Goal: Find specific page/section: Find specific page/section

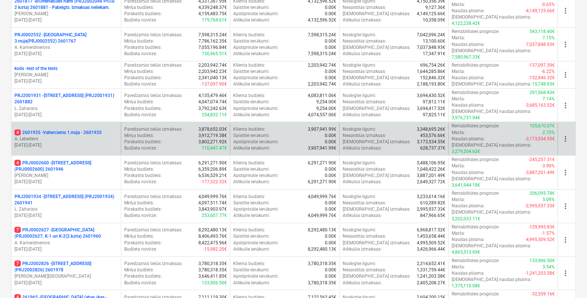
scroll to position [241, 0]
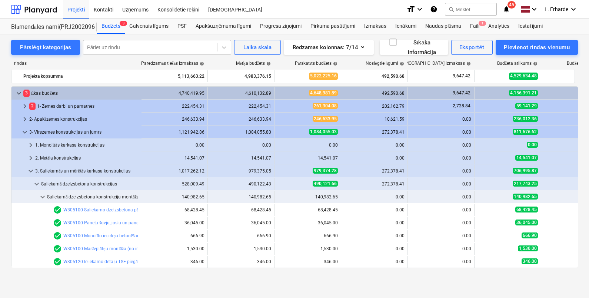
scroll to position [269, 0]
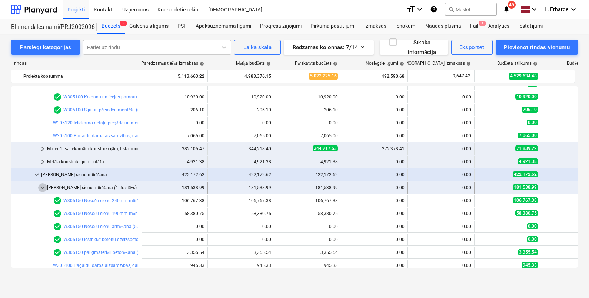
click at [43, 189] on span "keyboard_arrow_down" at bounding box center [42, 187] width 9 height 9
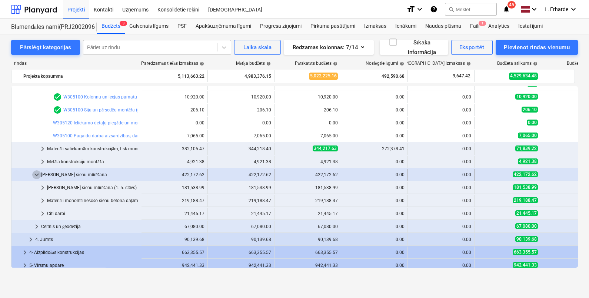
click at [37, 172] on span "keyboard_arrow_down" at bounding box center [36, 174] width 9 height 9
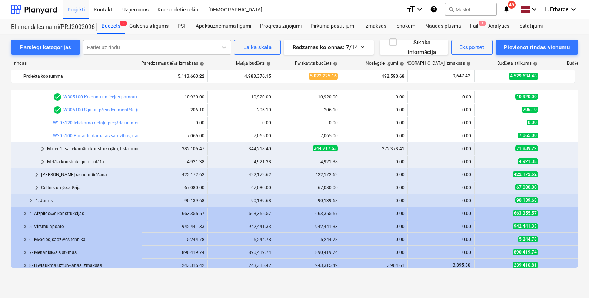
scroll to position [298, 0]
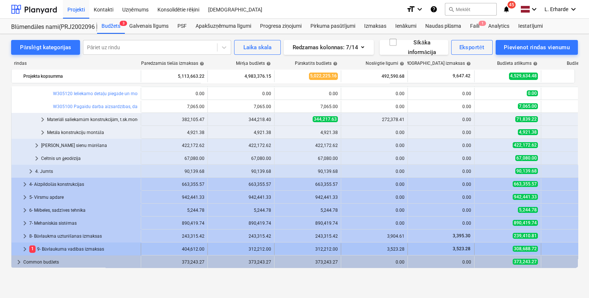
click at [113, 246] on div "1 9- Būvlaukuma vadības izmaksas" at bounding box center [83, 249] width 109 height 12
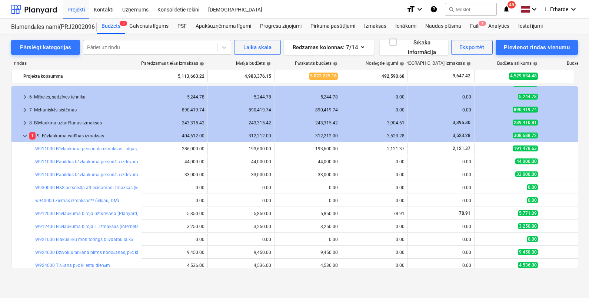
scroll to position [418, 0]
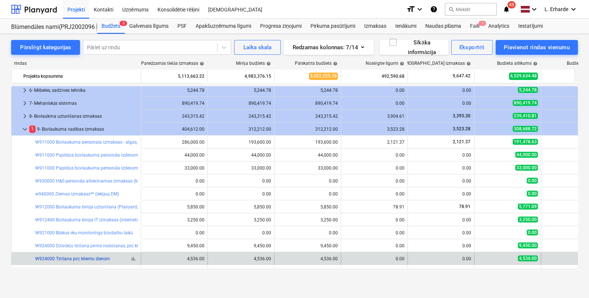
click at [87, 258] on link "W924000 Tīrīšana pēc klientu dienām" at bounding box center [72, 258] width 75 height 5
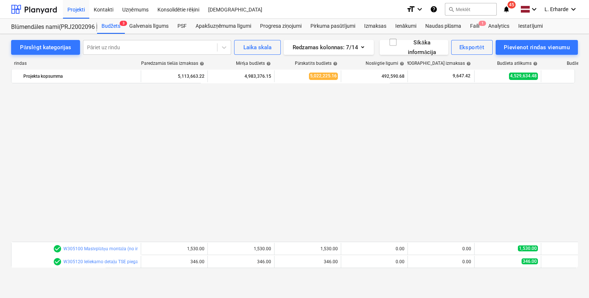
scroll to position [418, 0]
